Goal: Transaction & Acquisition: Obtain resource

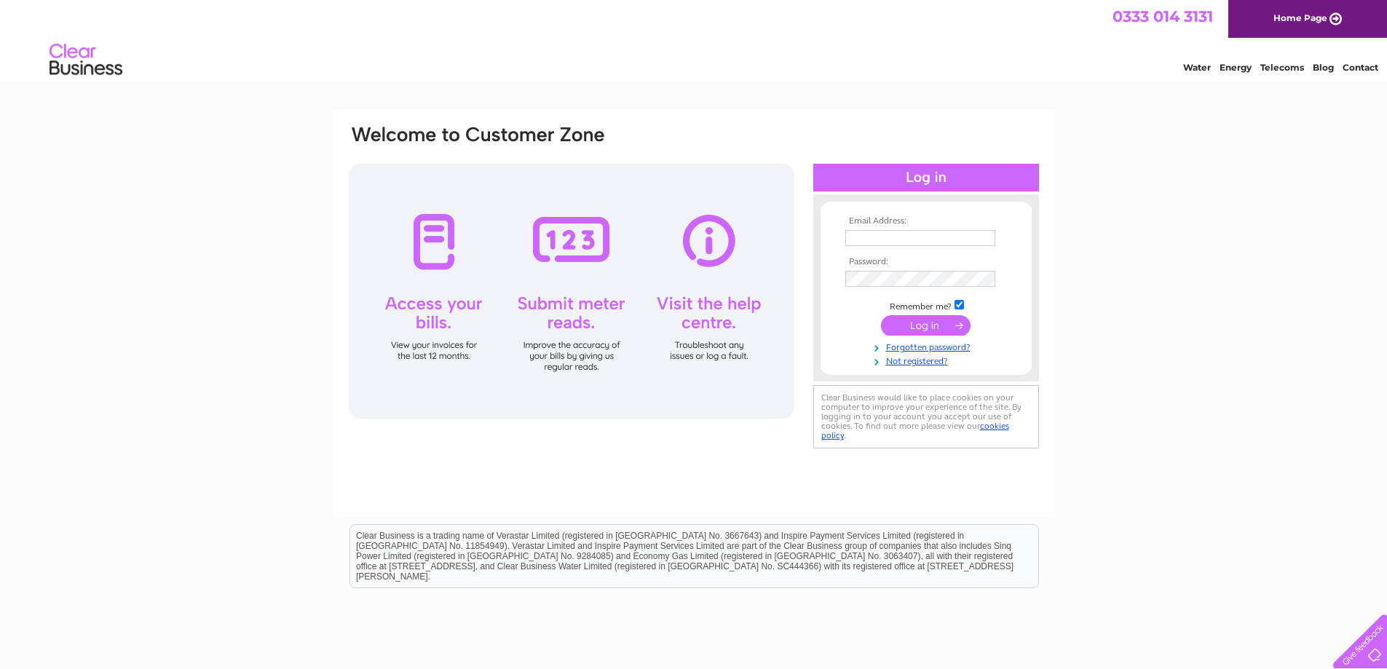
type input "arti@malhotraproperties.co.uk"
click at [936, 321] on input "submit" at bounding box center [926, 325] width 90 height 20
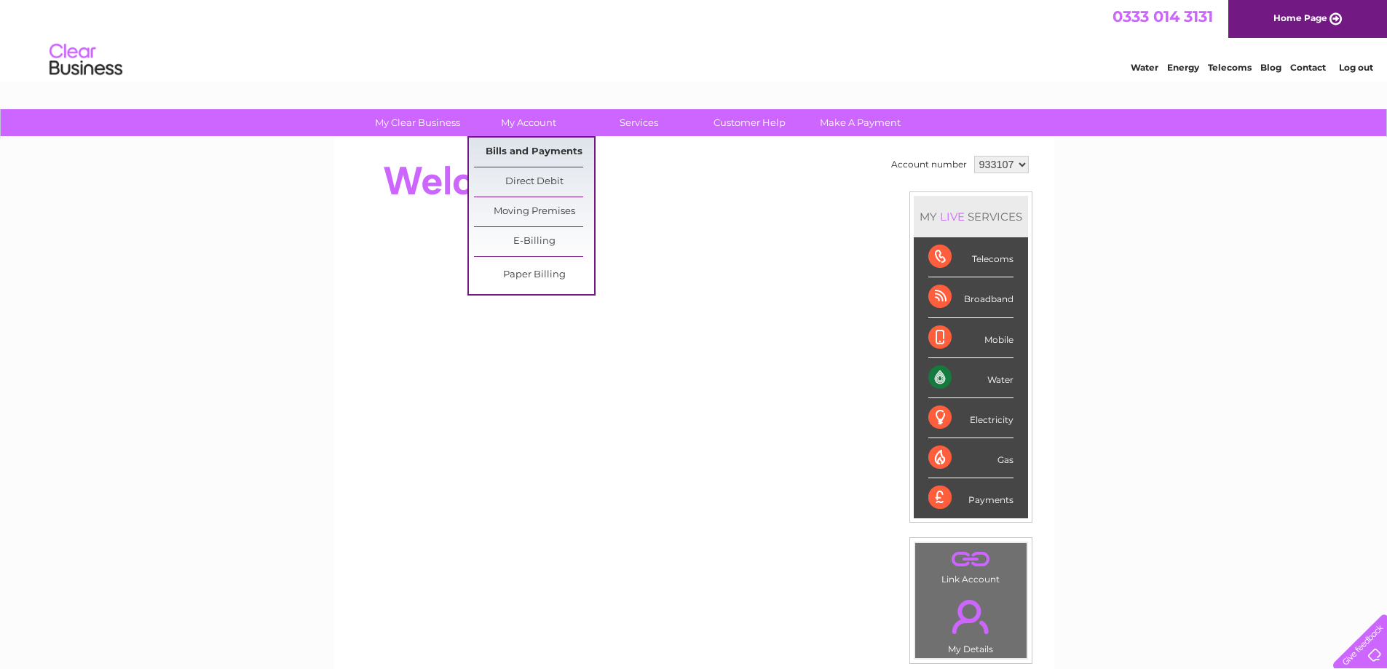
click at [525, 147] on link "Bills and Payments" at bounding box center [534, 152] width 120 height 29
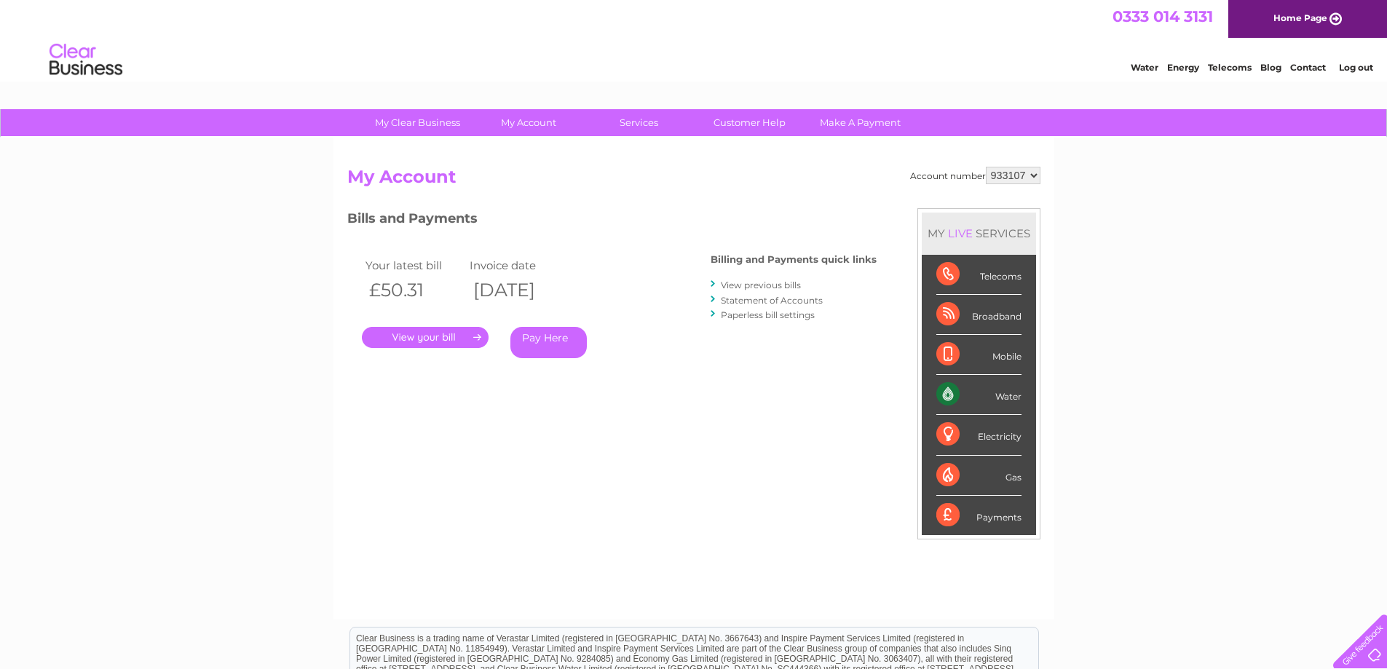
click at [421, 334] on link "." at bounding box center [425, 337] width 127 height 21
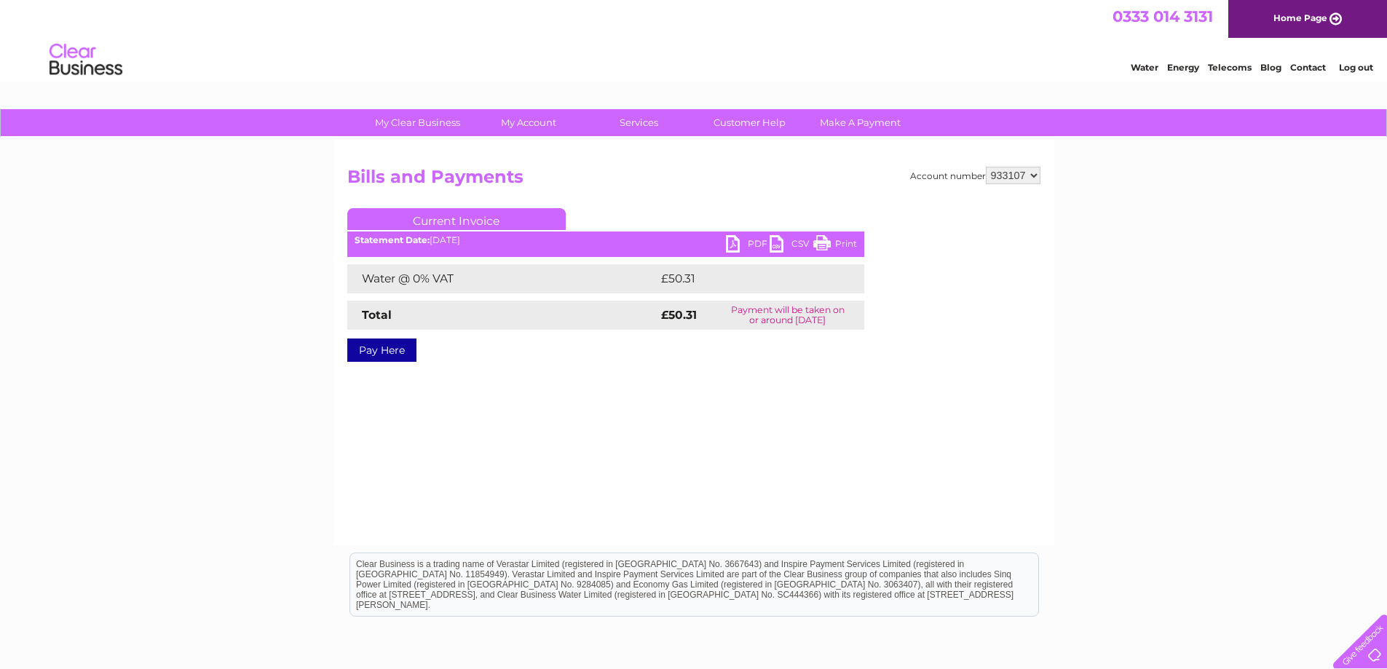
click at [736, 238] on link "PDF" at bounding box center [748, 245] width 44 height 21
